Goal: Task Accomplishment & Management: Manage account settings

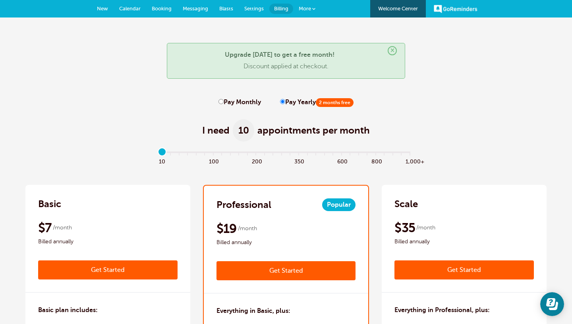
click at [198, 6] on span "Messaging" at bounding box center [195, 9] width 25 height 6
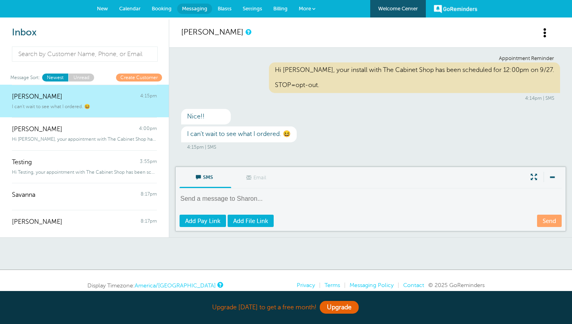
click at [255, 8] on span "Settings" at bounding box center [252, 9] width 19 height 6
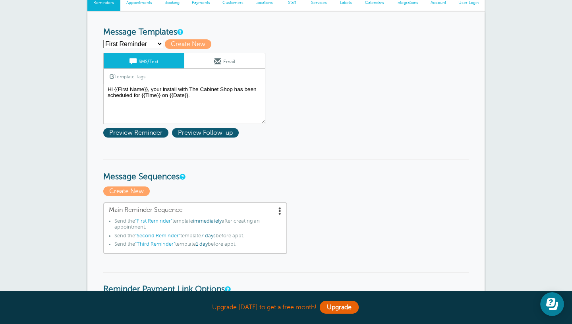
click at [158, 45] on select "First Reminder Second Reminder Third Reminder Create new..." at bounding box center [133, 44] width 60 height 8
select select "162281"
type input "Second Reminder"
type textarea "Hi {{First Name}}, you have an appointment with The Cabinet Shop at {{Time}} on…"
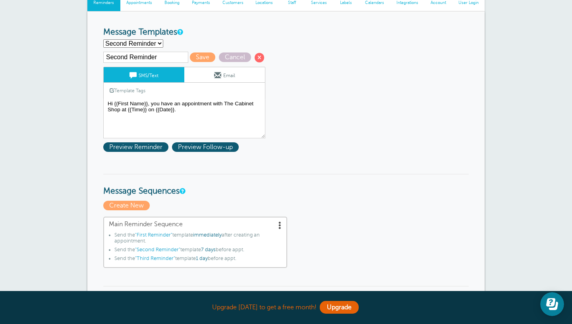
click at [162, 47] on select "First Reminder Second Reminder Third Reminder Create new..." at bounding box center [133, 43] width 60 height 8
select select "162282"
type input "Third Reminder"
type textarea "Hi {{First Name}}, you have an appointment with The Cabinet Shop today at {{Tim…"
click at [152, 147] on span "Preview Reminder" at bounding box center [135, 147] width 65 height 10
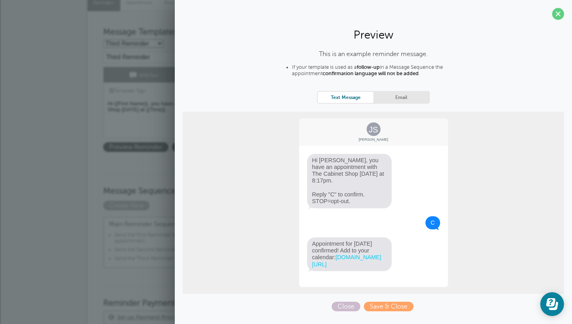
scroll to position [0, 0]
click at [558, 17] on span at bounding box center [558, 14] width 12 height 12
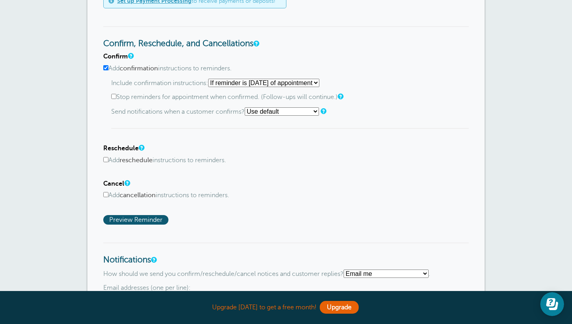
scroll to position [394, 0]
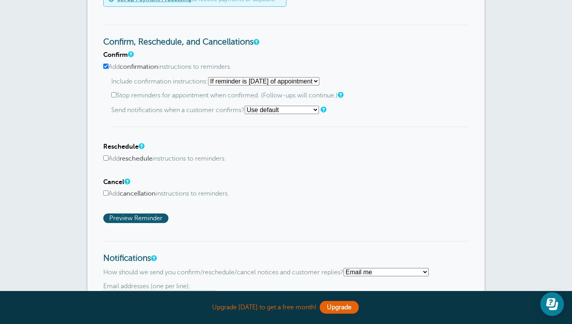
click at [319, 83] on select "Starting with first reminder If reminder is within 1 day of appointment If remi…" at bounding box center [263, 81] width 111 height 8
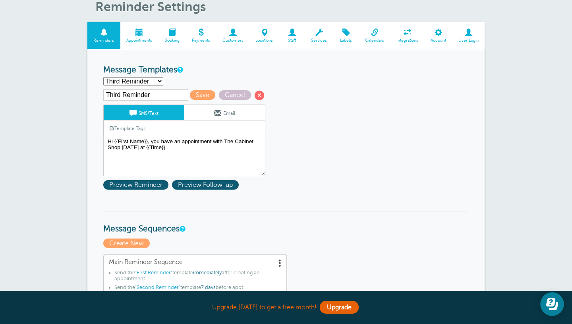
scroll to position [37, 0]
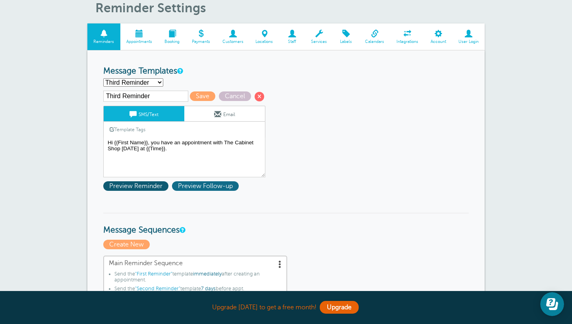
click at [210, 184] on span "Preview Follow-up" at bounding box center [205, 186] width 67 height 10
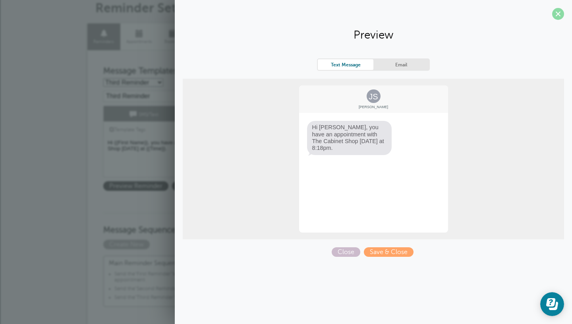
click at [556, 17] on span at bounding box center [558, 14] width 12 height 12
